Goal: Download file/media

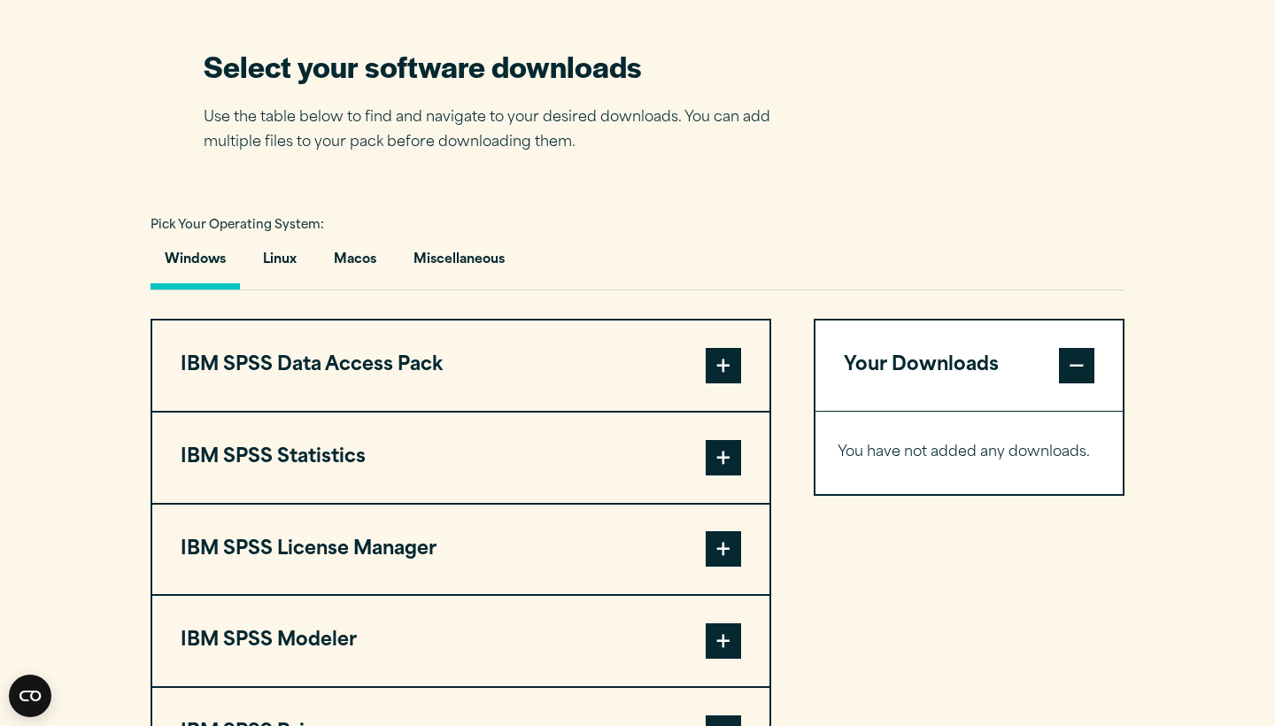
scroll to position [1117, 0]
click at [371, 269] on button "Macos" at bounding box center [355, 263] width 71 height 50
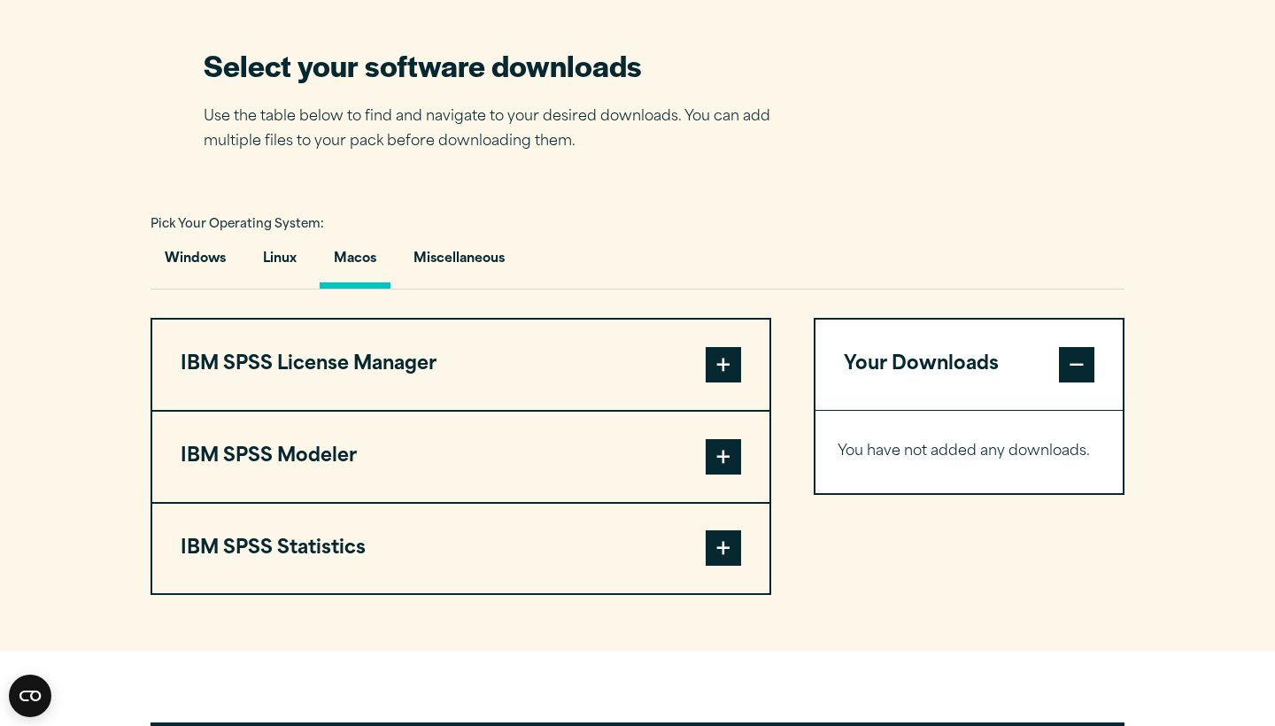
click at [721, 378] on span at bounding box center [723, 364] width 35 height 35
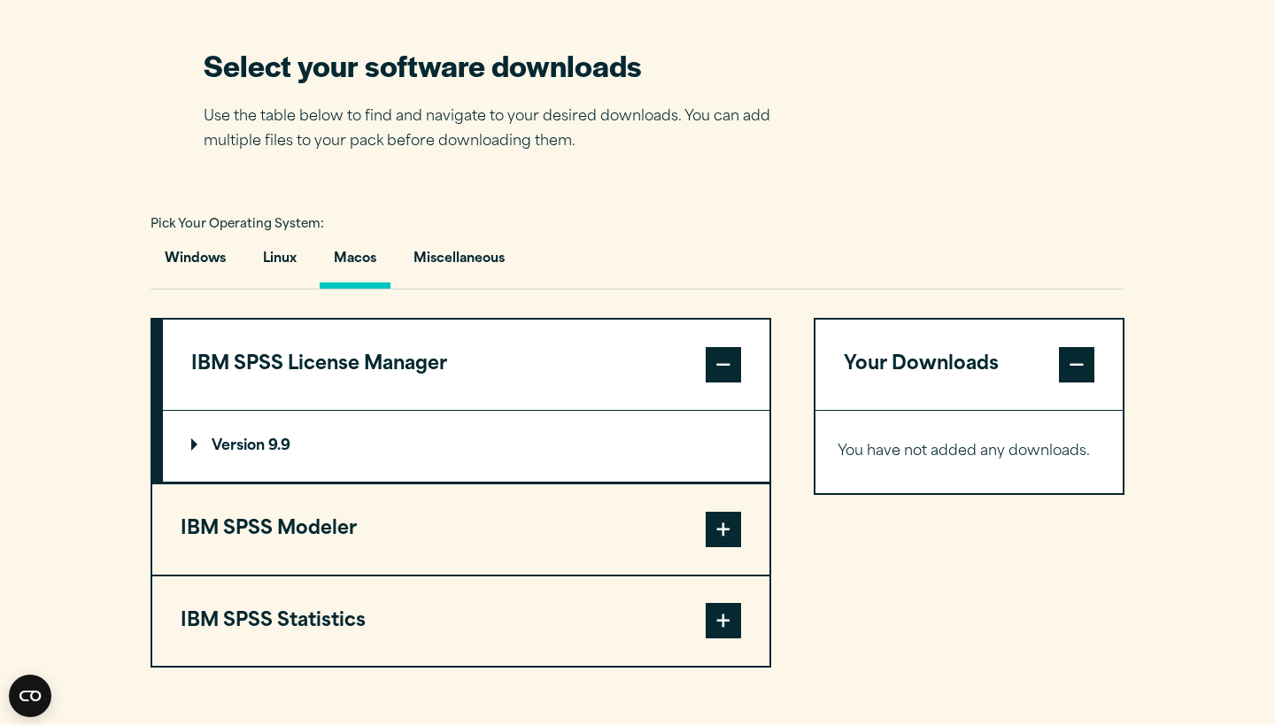
click at [721, 378] on span at bounding box center [723, 364] width 35 height 35
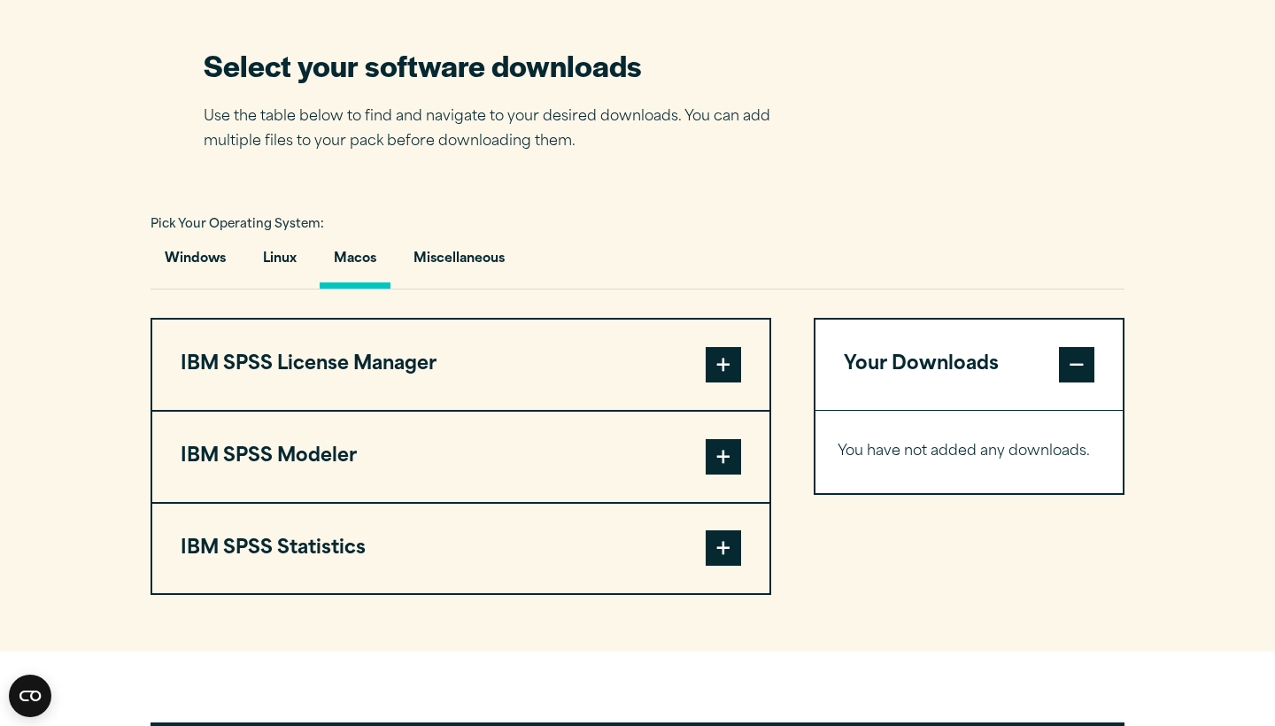
click at [733, 446] on span at bounding box center [723, 456] width 35 height 35
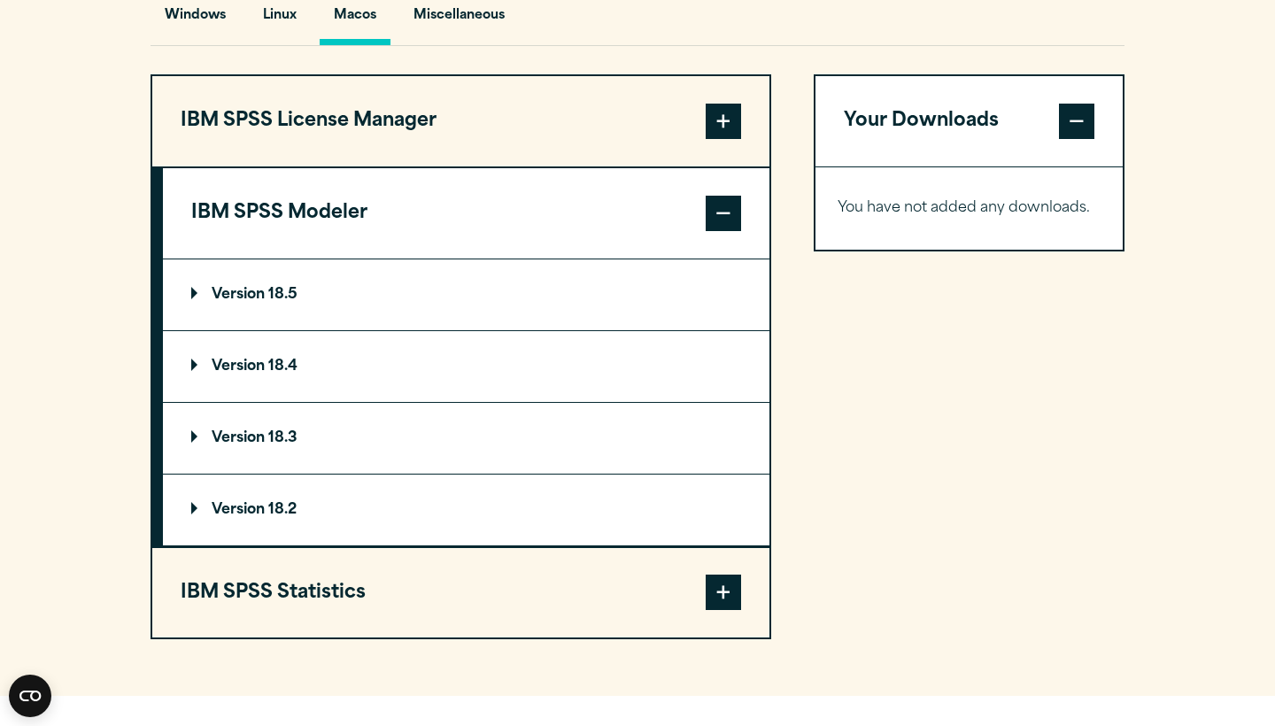
scroll to position [1400, 0]
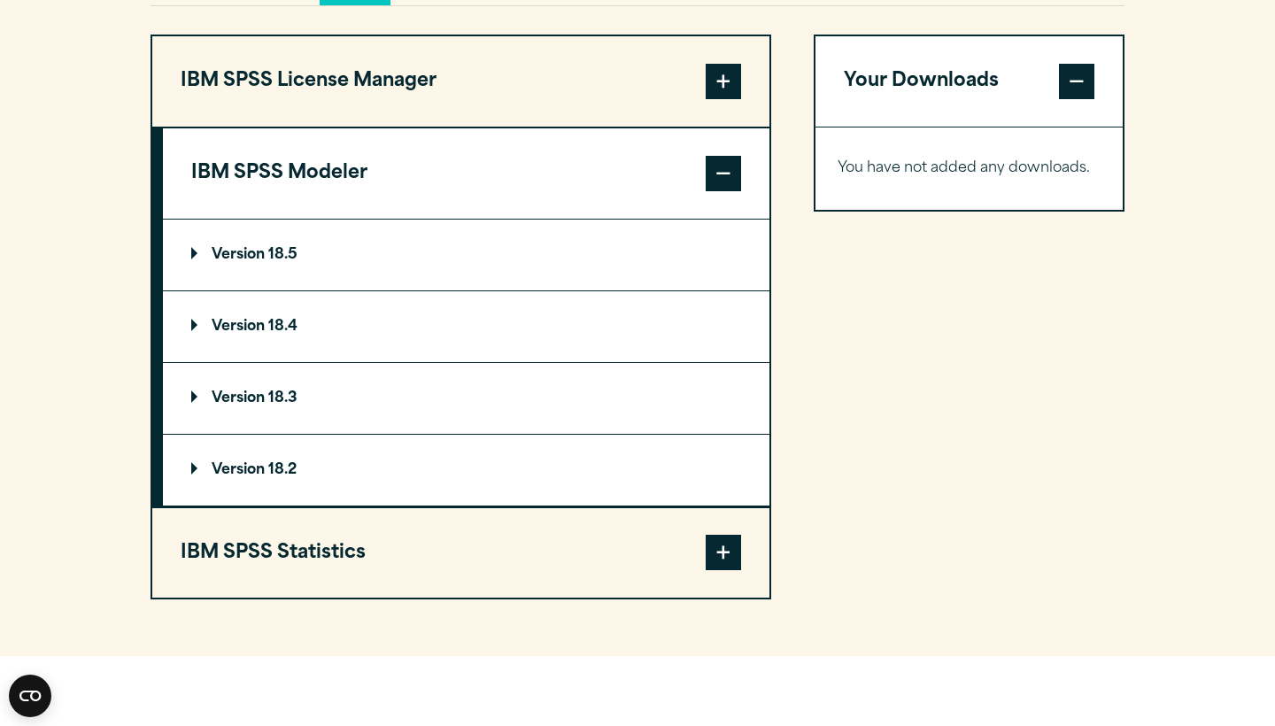
click at [730, 551] on span at bounding box center [723, 552] width 35 height 35
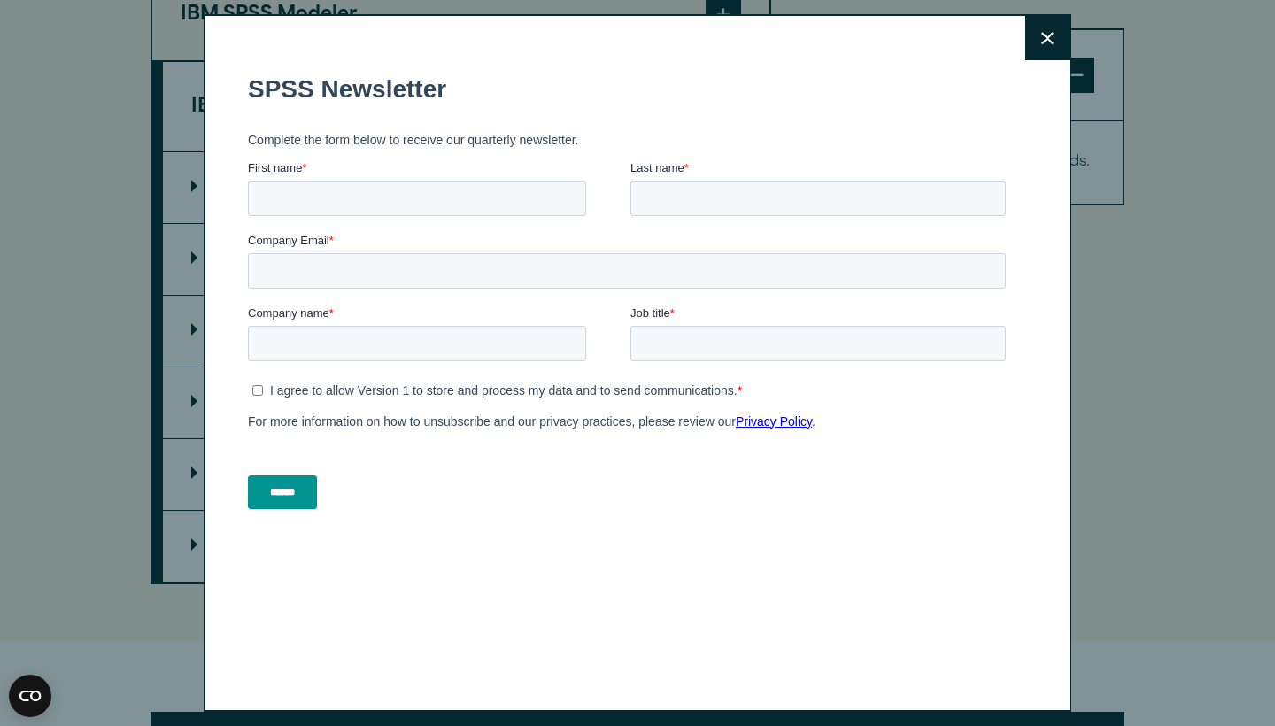
scroll to position [3, 0]
click at [1047, 39] on icon at bounding box center [1048, 35] width 12 height 13
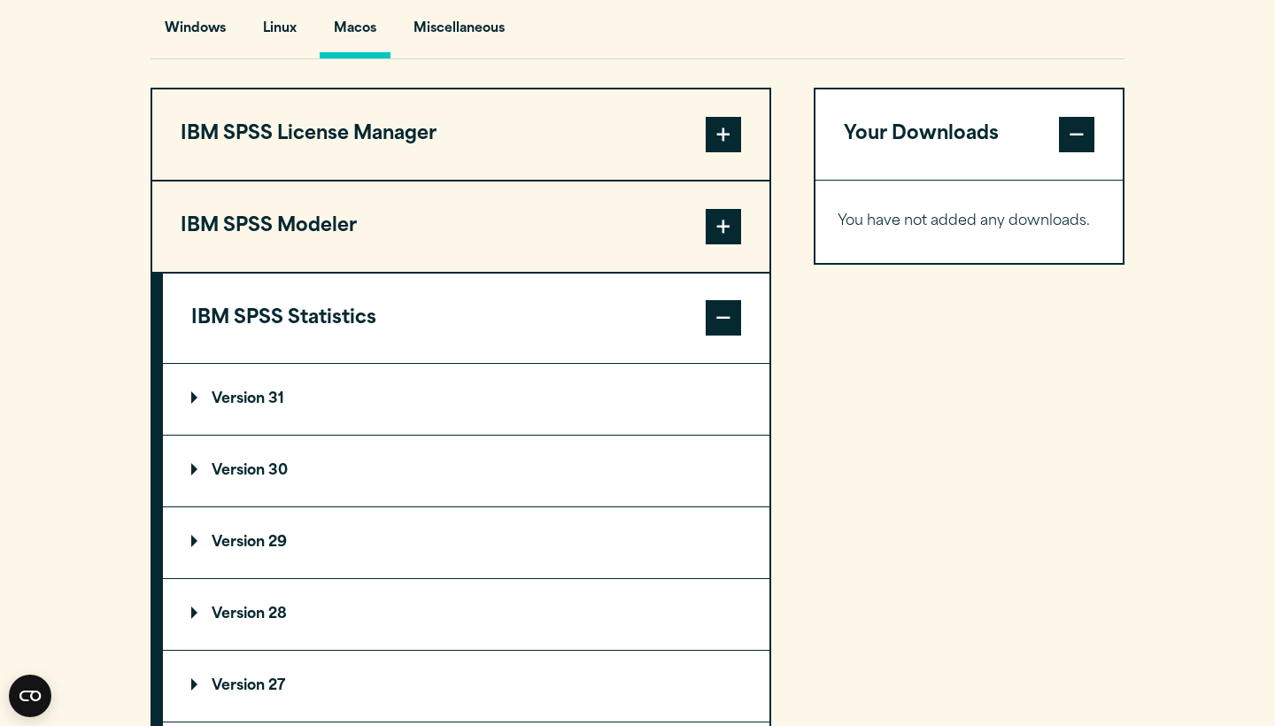
scroll to position [1335, 0]
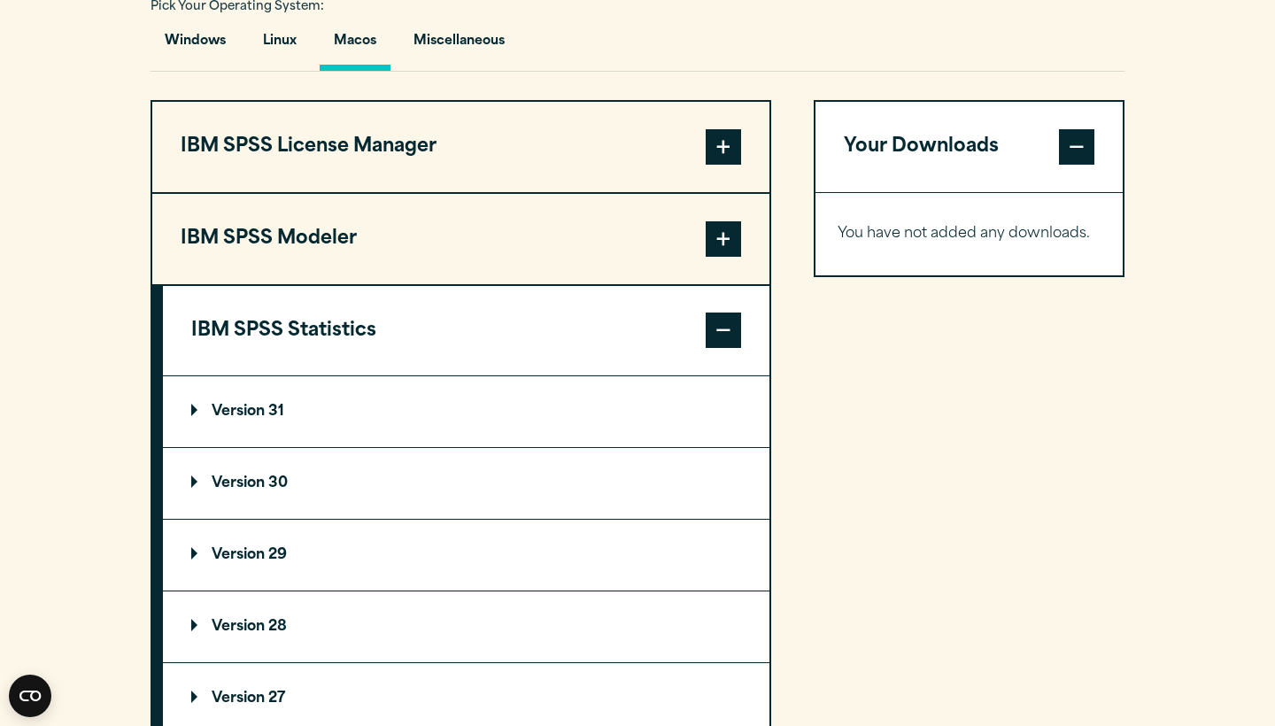
click at [344, 344] on button "IBM SPSS Statistics" at bounding box center [466, 331] width 607 height 90
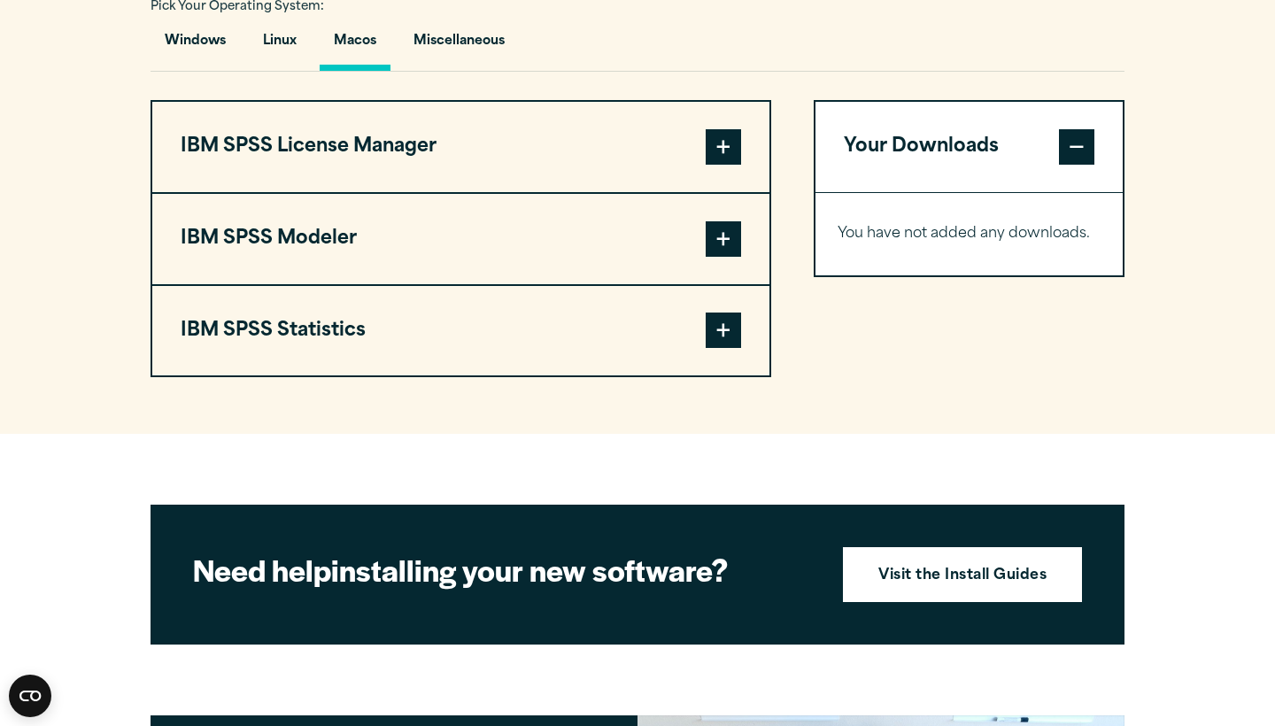
click at [728, 257] on span at bounding box center [723, 238] width 35 height 35
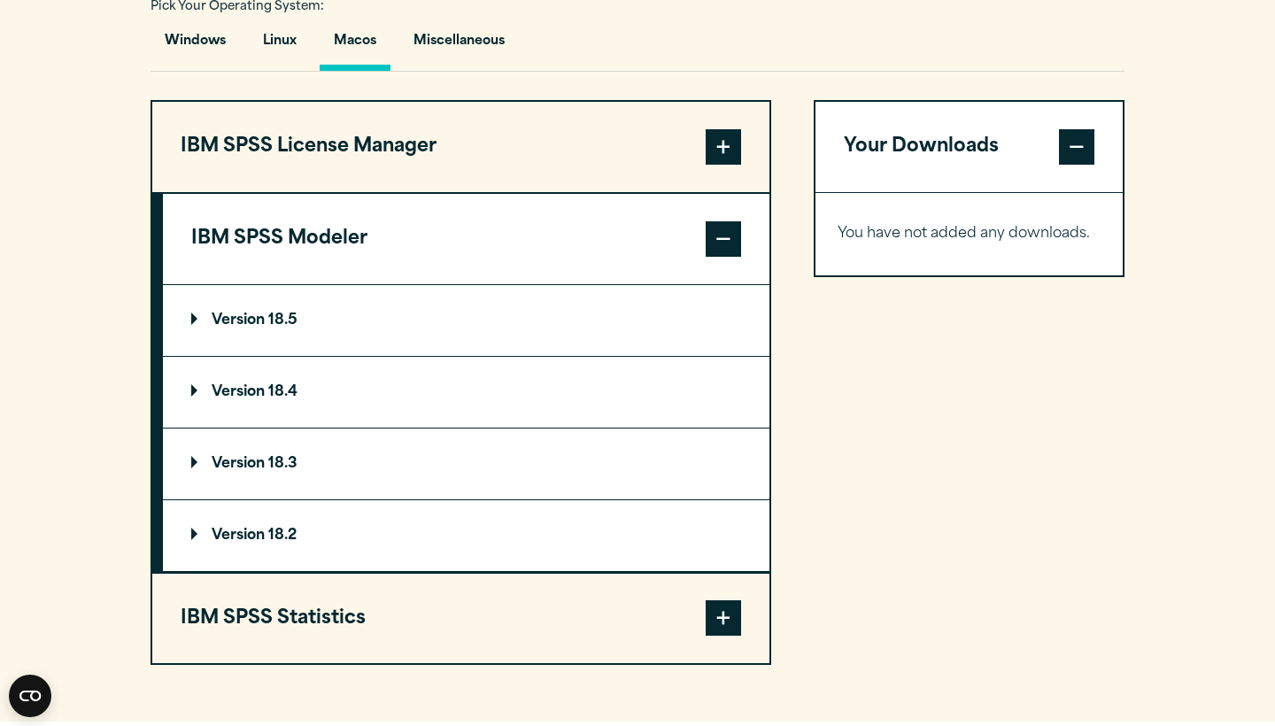
click at [728, 250] on span at bounding box center [723, 238] width 35 height 35
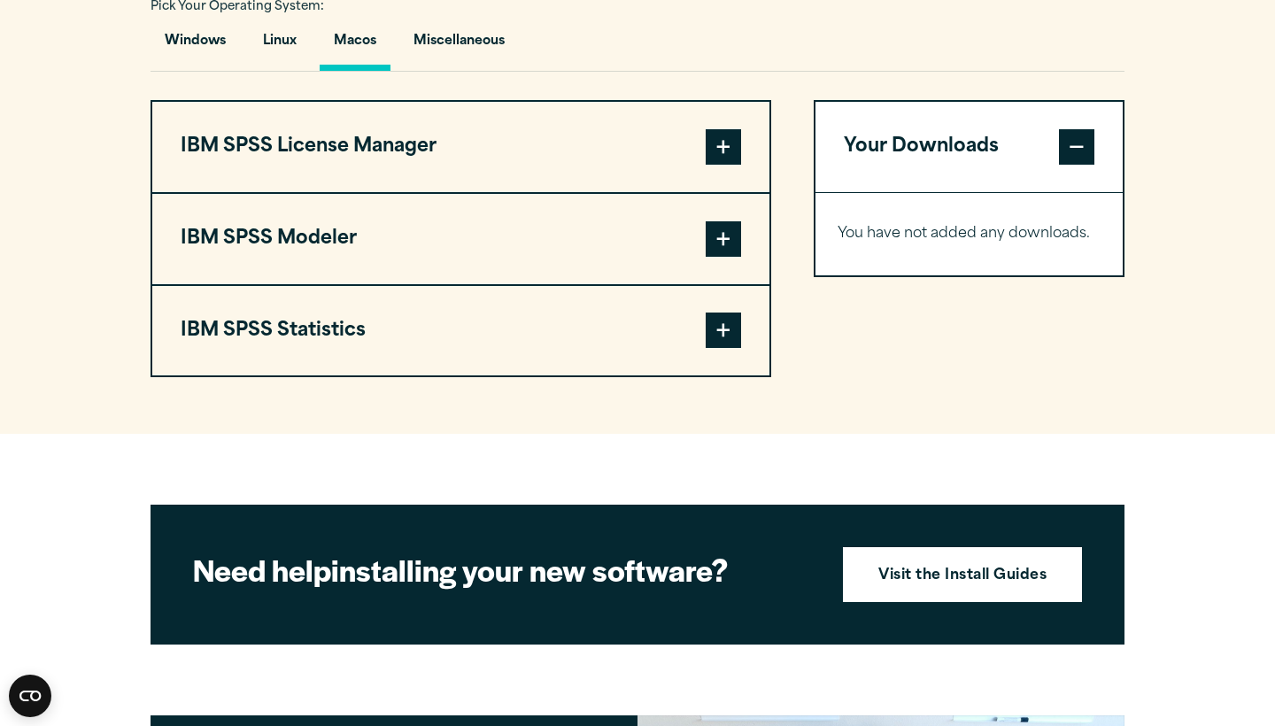
click at [321, 335] on button "IBM SPSS Statistics" at bounding box center [460, 331] width 617 height 90
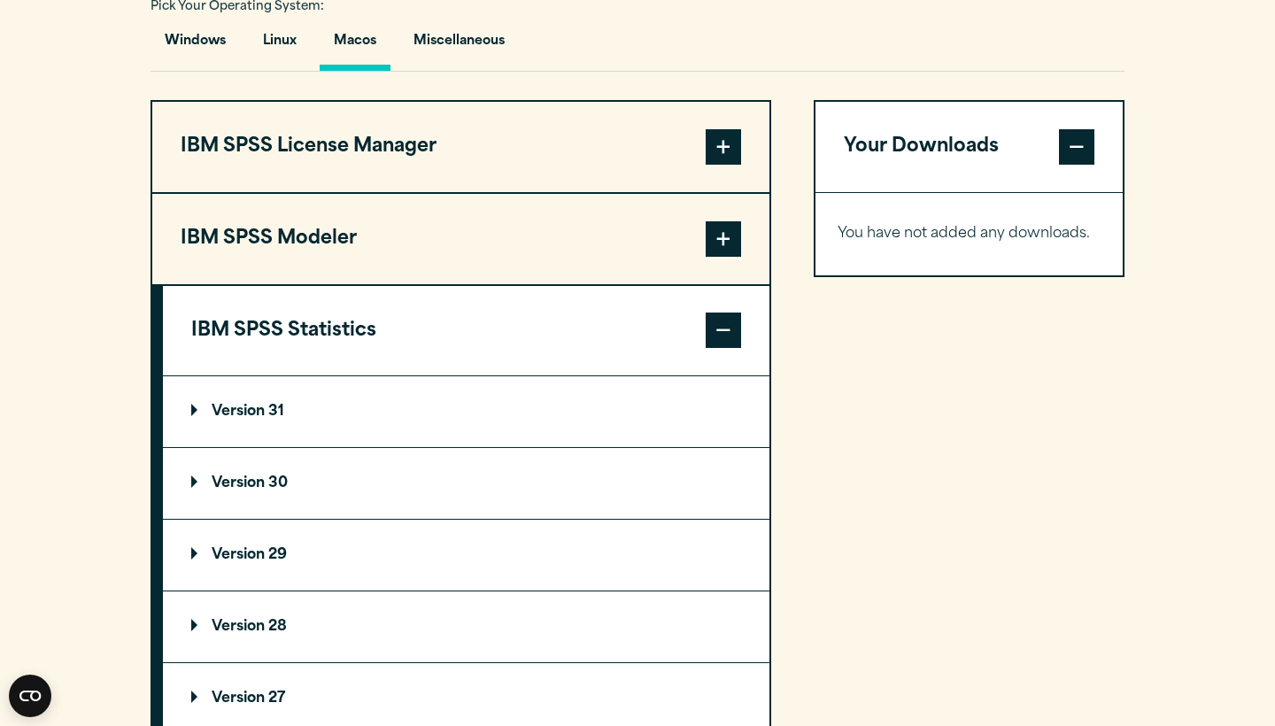
click at [238, 418] on p "Version 31" at bounding box center [237, 412] width 93 height 14
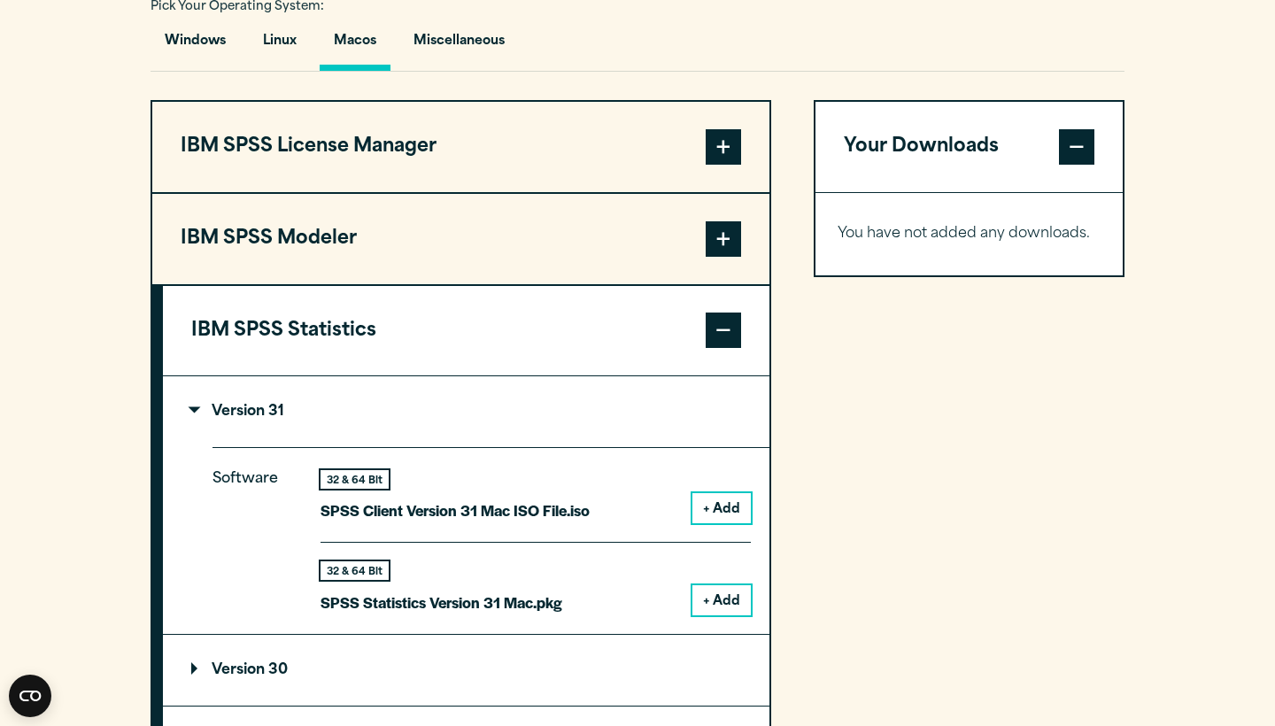
click at [727, 604] on button "+ Add" at bounding box center [722, 600] width 58 height 30
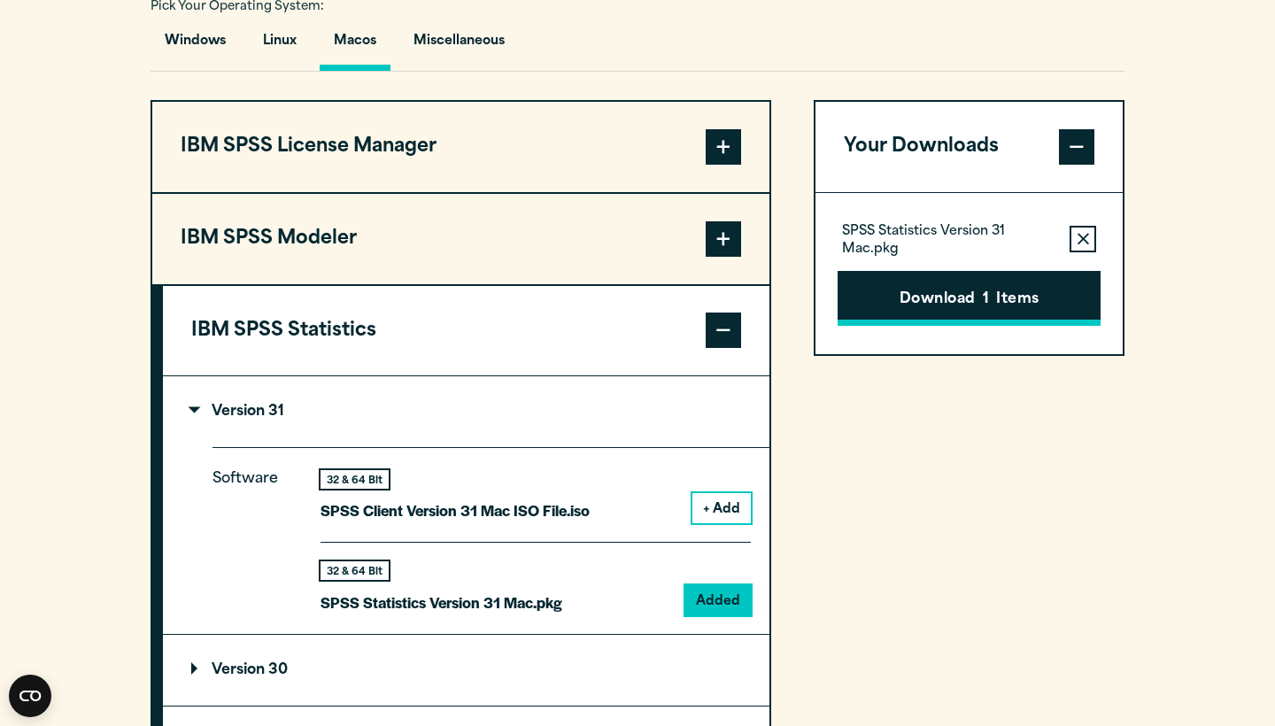
click at [1004, 301] on button "Download 1 Items" at bounding box center [969, 298] width 263 height 55
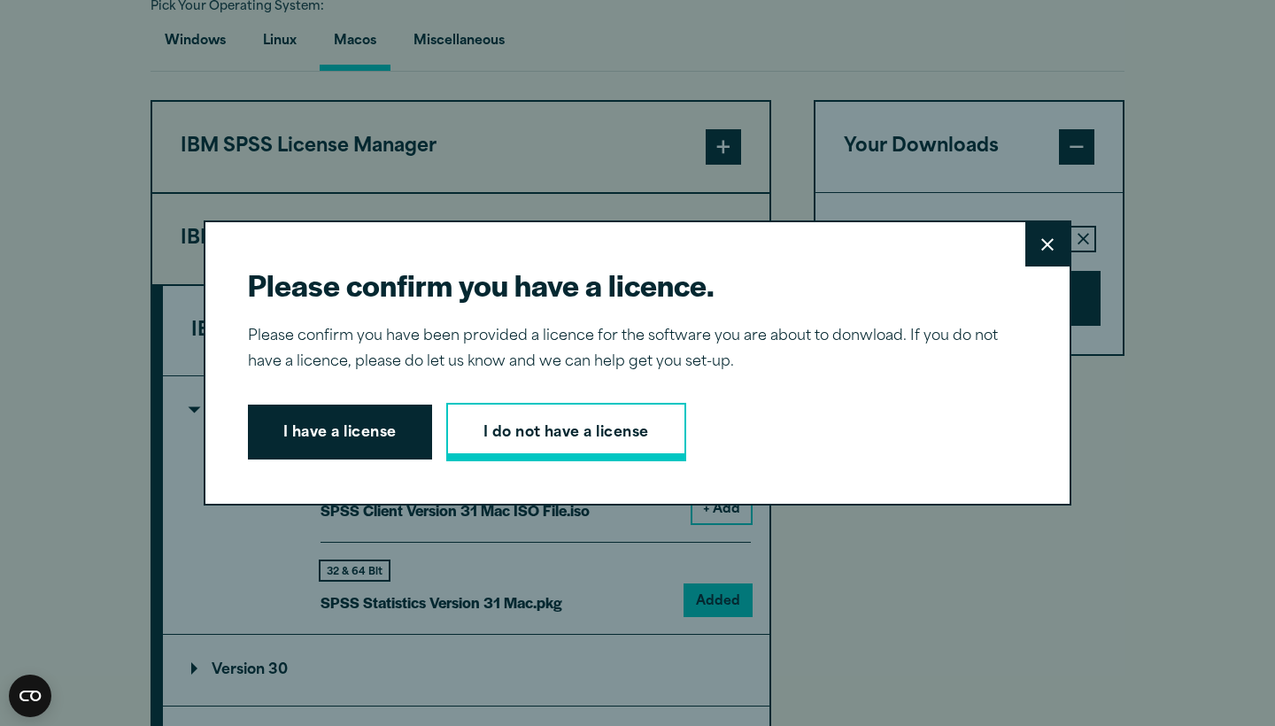
click at [482, 444] on link "I do not have a license" at bounding box center [566, 432] width 240 height 58
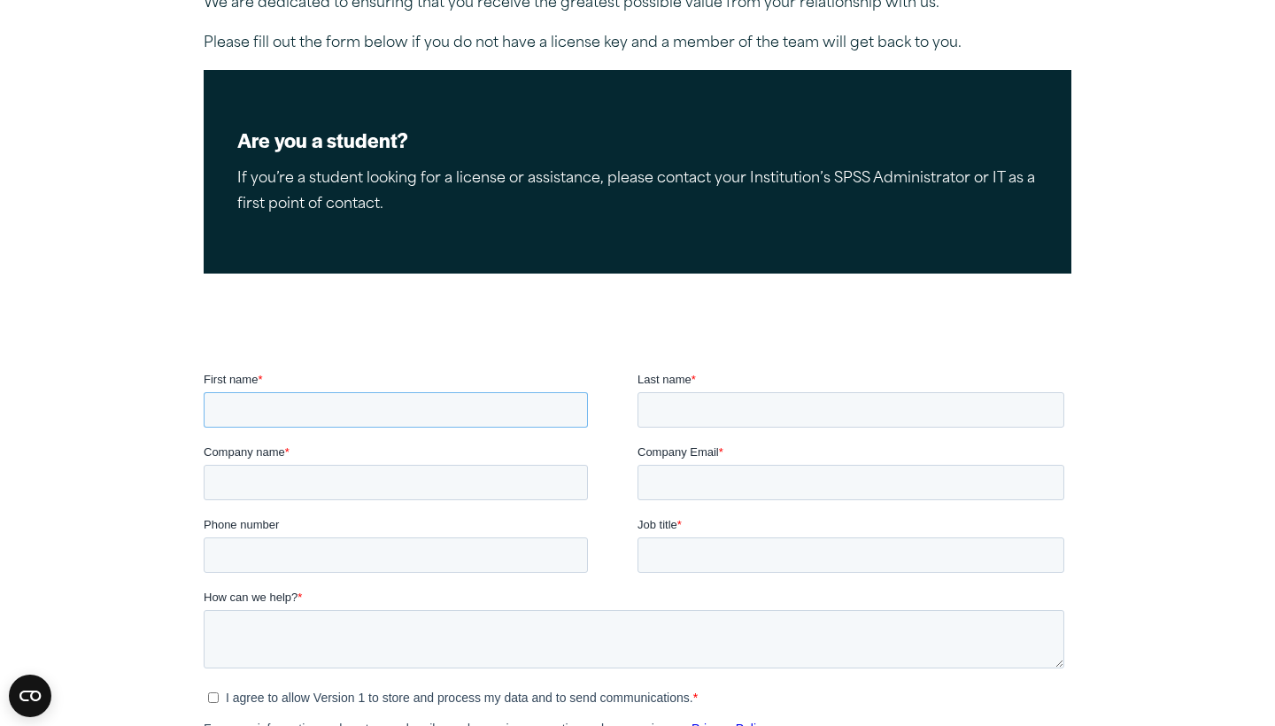
scroll to position [273, 0]
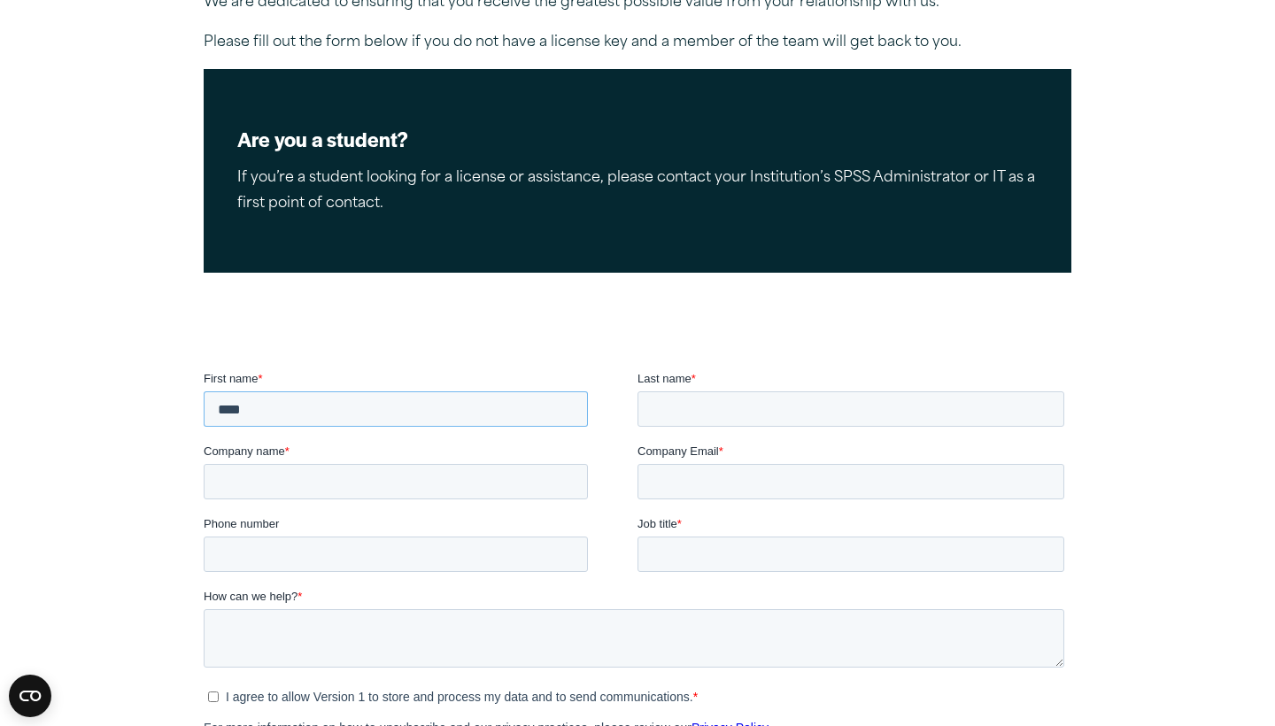
type input "****"
type input "********"
click at [567, 493] on input "Company name *" at bounding box center [396, 481] width 384 height 35
click at [567, 481] on input "Company name *" at bounding box center [396, 481] width 384 height 35
click at [577, 484] on input "Company name *" at bounding box center [396, 481] width 384 height 35
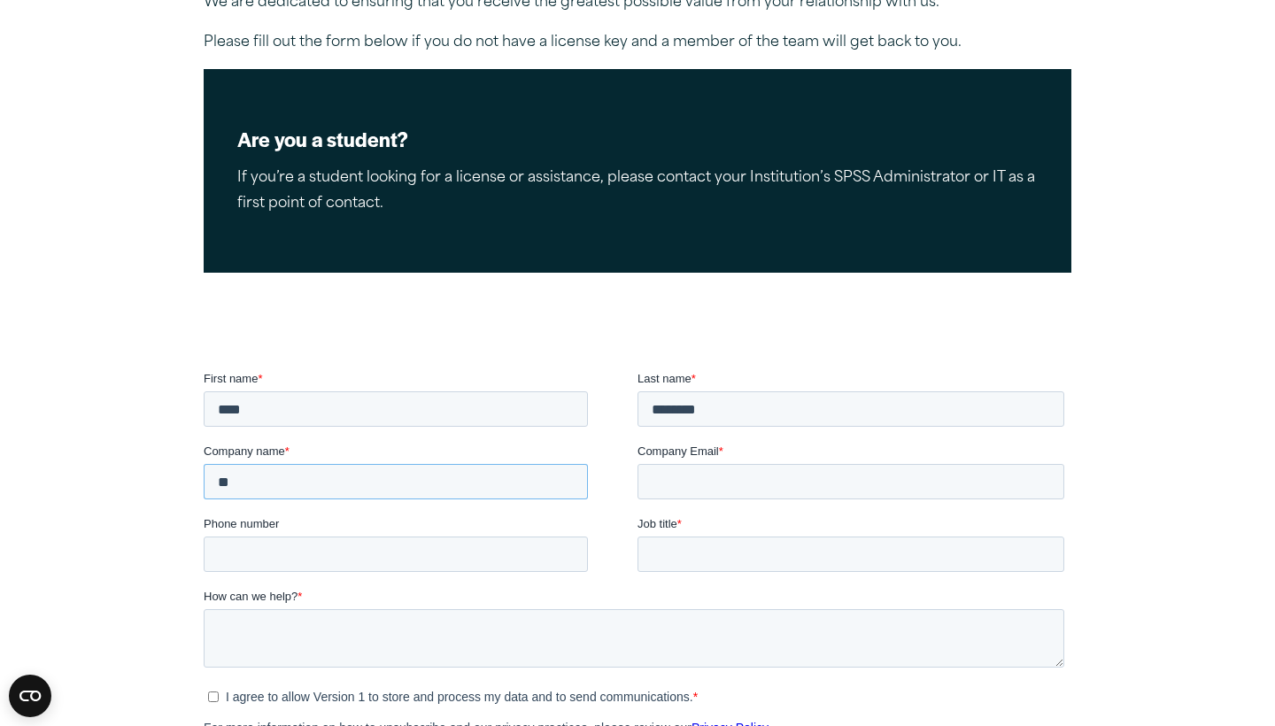
type input "*"
type input "**********"
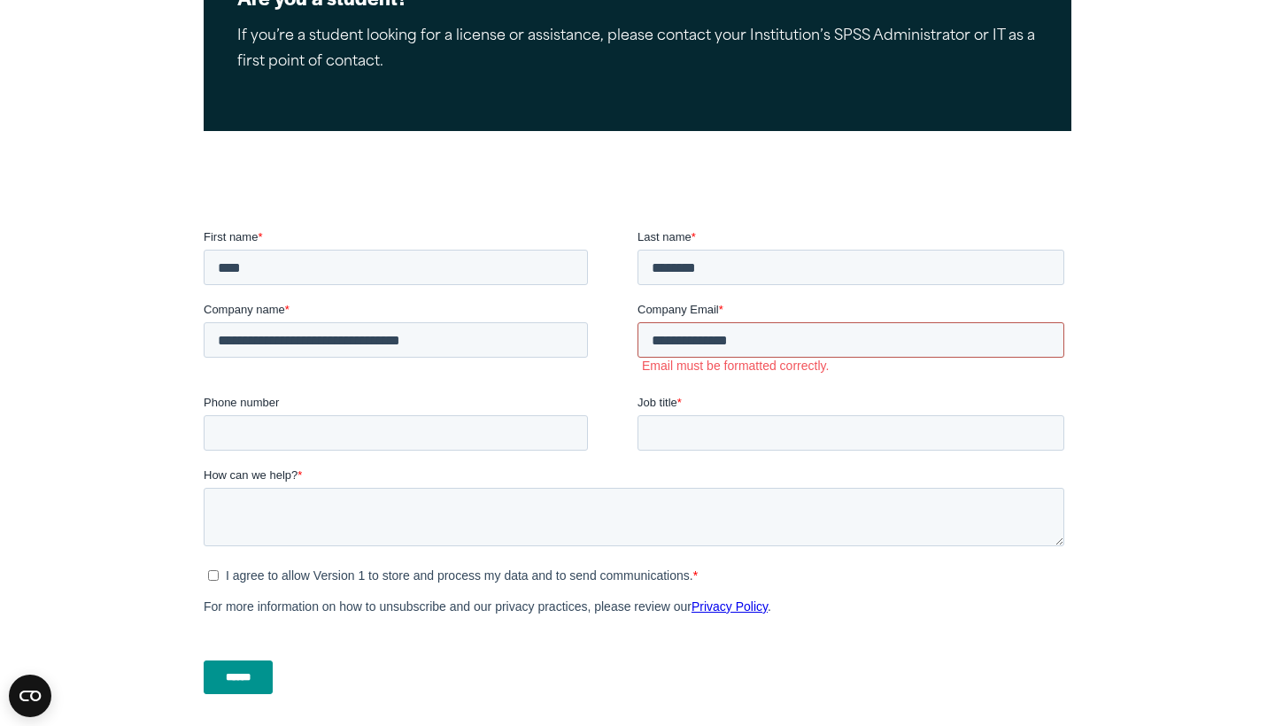
scroll to position [416, 0]
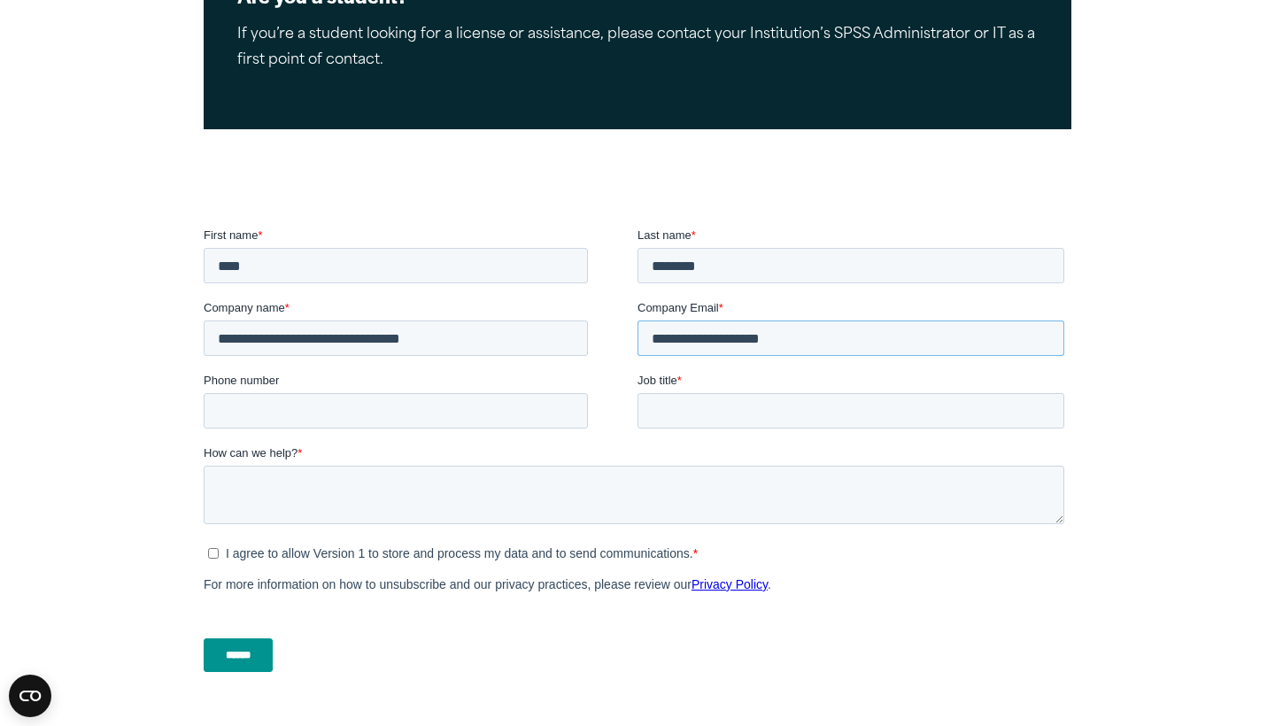
type input "**********"
click at [1042, 415] on input "Job title *" at bounding box center [851, 410] width 427 height 35
click at [971, 411] on input "Job title *" at bounding box center [851, 410] width 427 height 35
type input "*"
type input "*********"
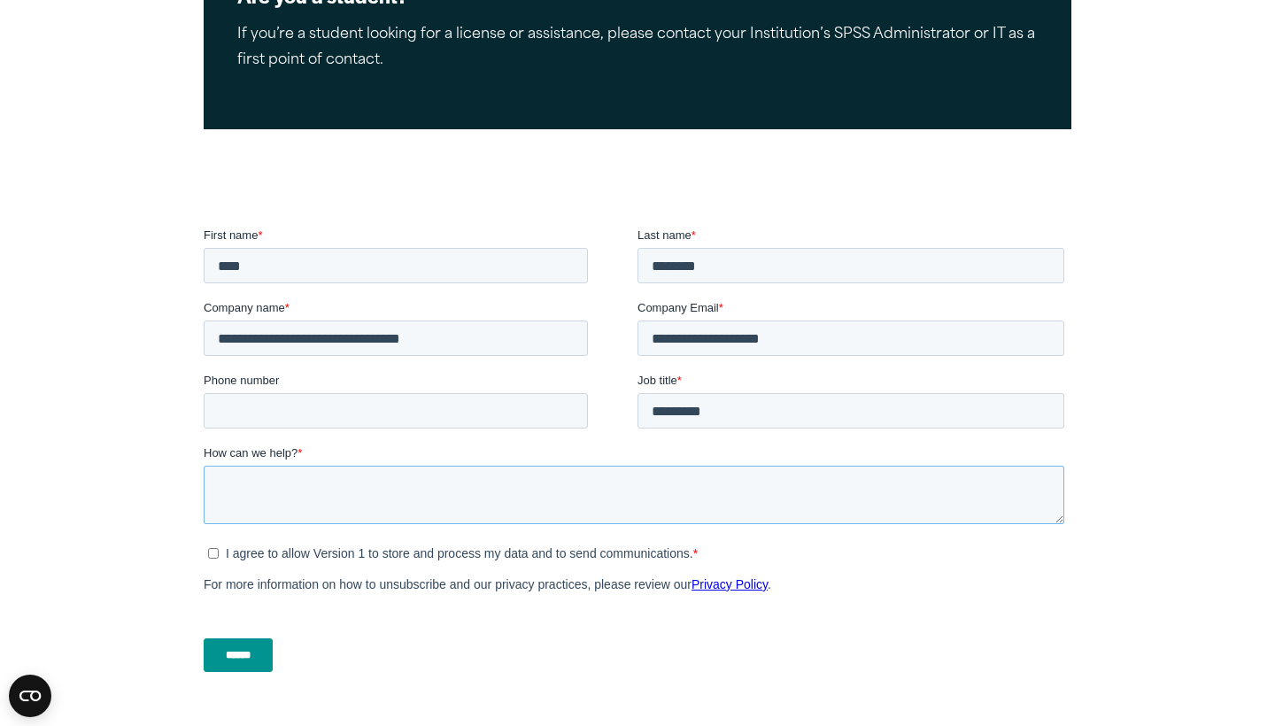
click at [658, 478] on textarea "How can we help? *" at bounding box center [634, 495] width 861 height 58
type textarea "**********"
click at [210, 560] on label "I agree to allow Version 1 to store and process my data and to send communicati…" at bounding box center [636, 554] width 856 height 16
click at [238, 652] on input "******" at bounding box center [238, 656] width 69 height 34
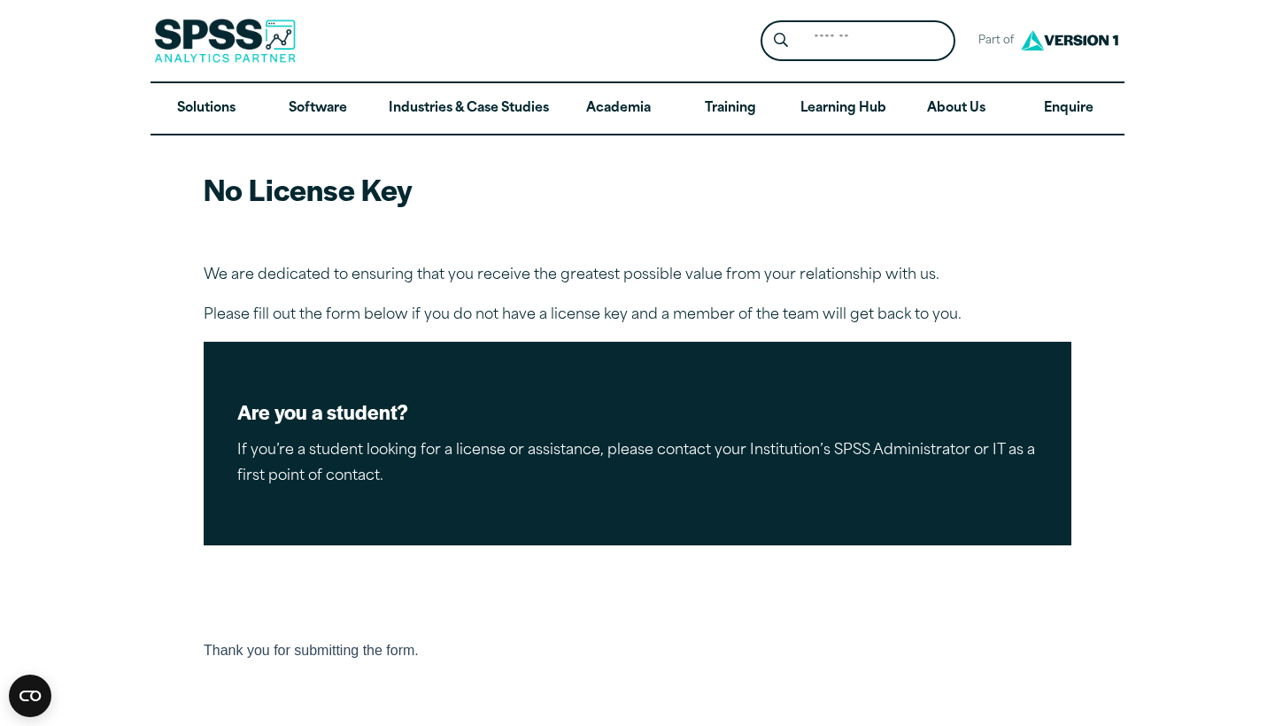
scroll to position [0, 0]
